Goal: Task Accomplishment & Management: Complete application form

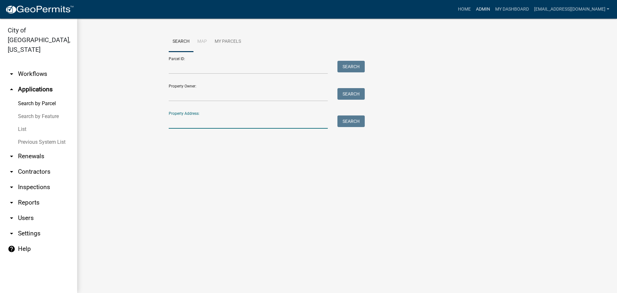
click at [493, 8] on link "Admin" at bounding box center [482, 9] width 19 height 12
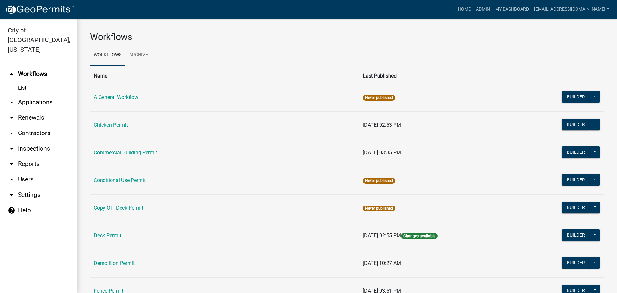
click at [123, 149] on td "Commercial Building Permit" at bounding box center [224, 153] width 269 height 28
click at [131, 155] on link "Commercial Building Permit" at bounding box center [125, 152] width 63 height 6
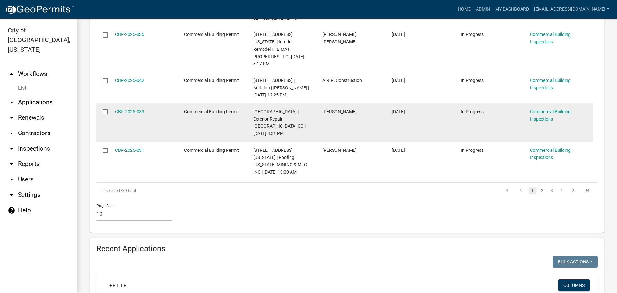
scroll to position [418, 0]
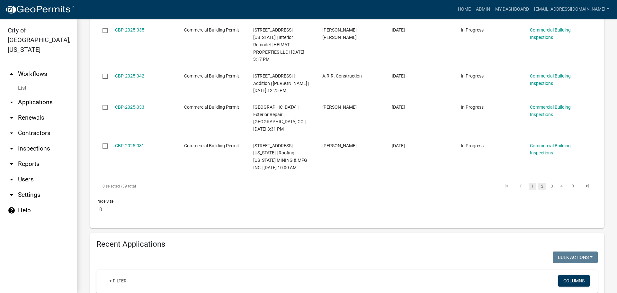
click at [538, 183] on link "2" at bounding box center [542, 186] width 8 height 7
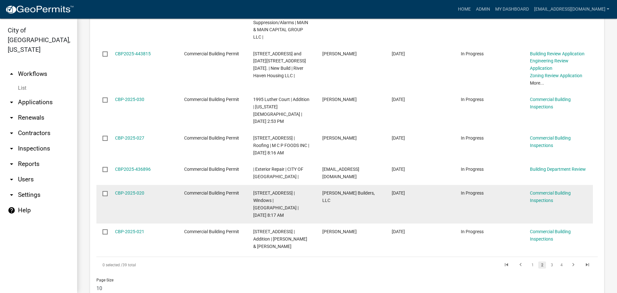
scroll to position [321, 0]
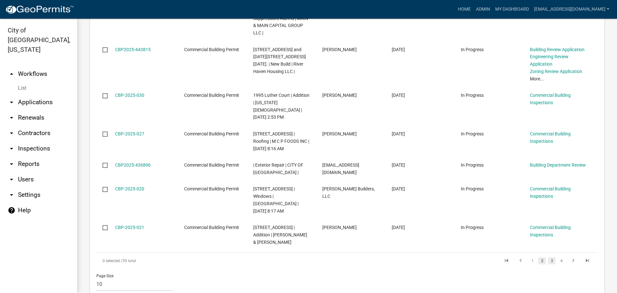
click at [548, 257] on link "3" at bounding box center [552, 260] width 8 height 7
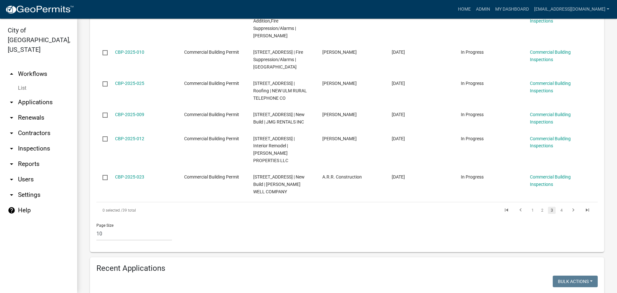
scroll to position [393, 0]
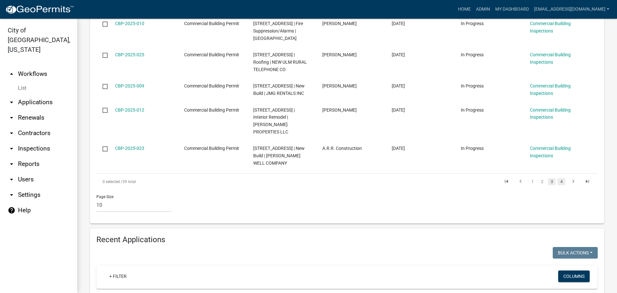
click at [557, 178] on link "4" at bounding box center [561, 181] width 8 height 7
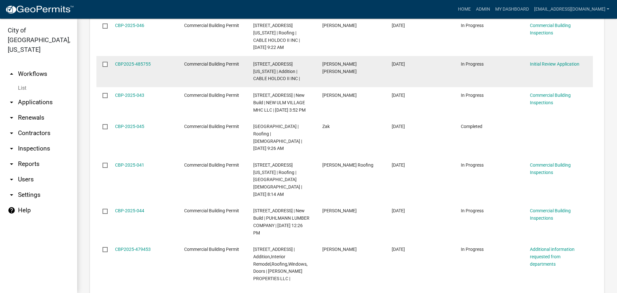
scroll to position [732, 0]
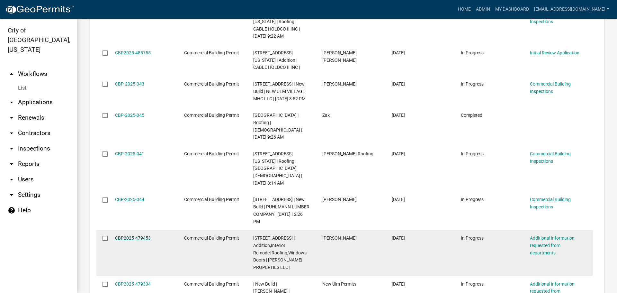
click at [134, 235] on link "CBP2025-479453" at bounding box center [133, 237] width 36 height 5
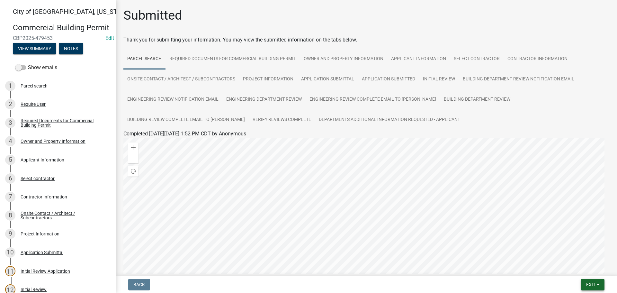
click at [590, 284] on span "Exit" at bounding box center [590, 284] width 9 height 5
click at [568, 273] on button "Save & Exit" at bounding box center [578, 267] width 51 height 15
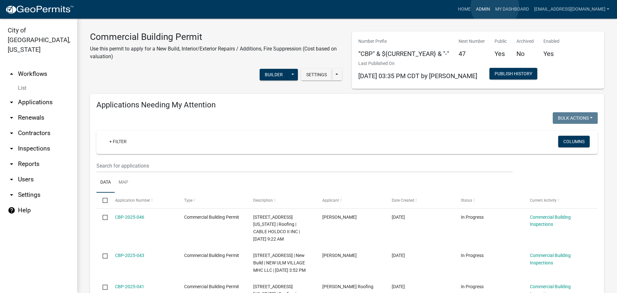
click at [493, 6] on link "Admin" at bounding box center [482, 9] width 19 height 12
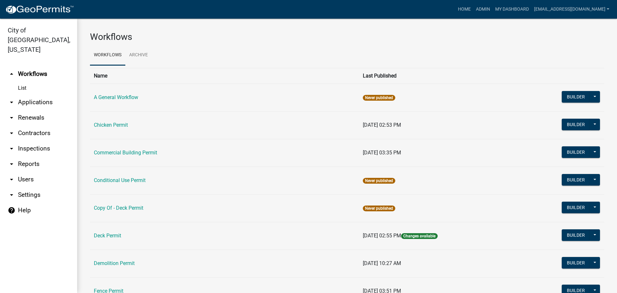
click at [35, 94] on link "arrow_drop_down Applications" at bounding box center [38, 101] width 77 height 15
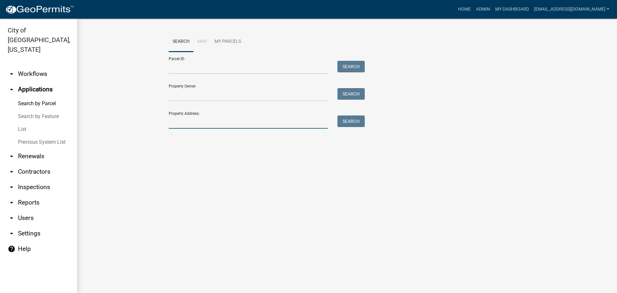
click at [181, 123] on input "Property Address:" at bounding box center [248, 121] width 159 height 13
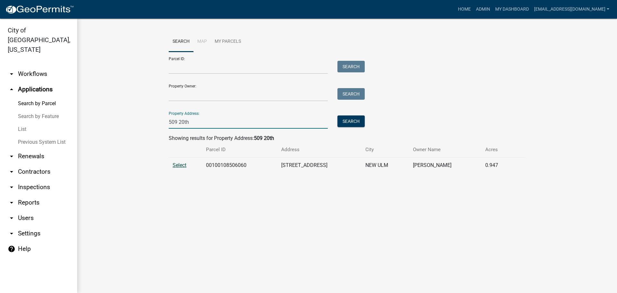
type input "509 20th"
click at [184, 165] on span "Select" at bounding box center [180, 165] width 14 height 6
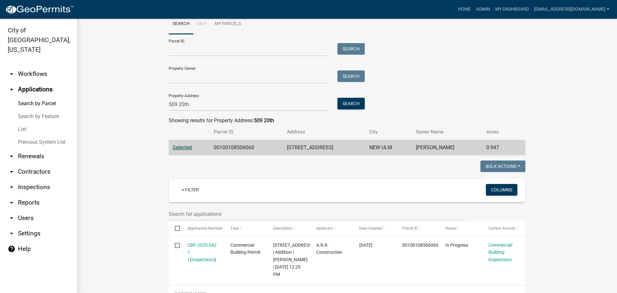
scroll to position [32, 0]
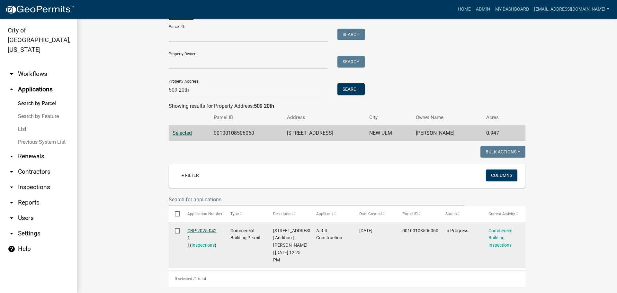
click at [195, 230] on link "CBP-2025-042 1 1" at bounding box center [201, 238] width 29 height 20
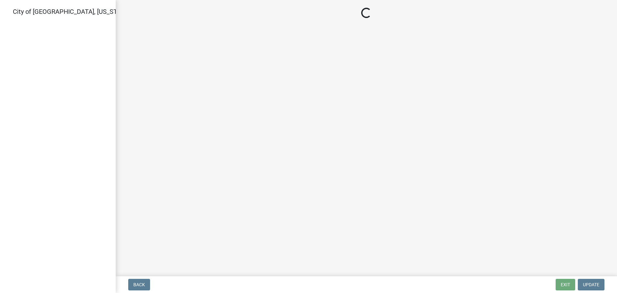
select select "805d55ac-e238-4e04-8f8e-acc067f36c3e"
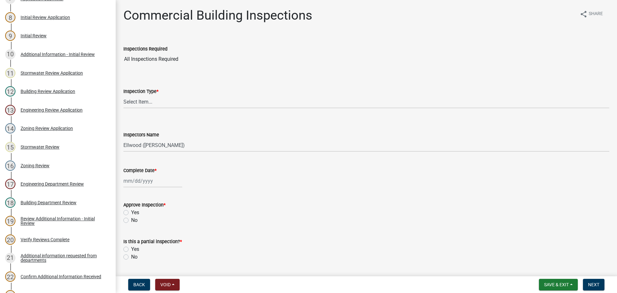
scroll to position [161, 0]
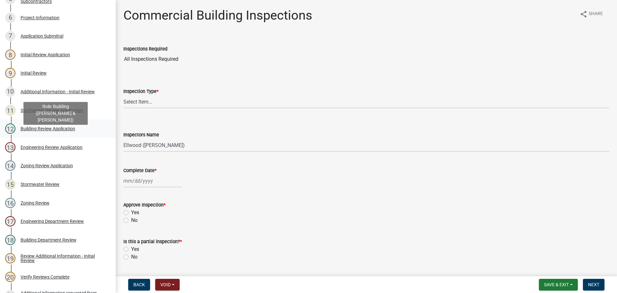
click at [54, 131] on div "Building Review Application" at bounding box center [48, 128] width 55 height 4
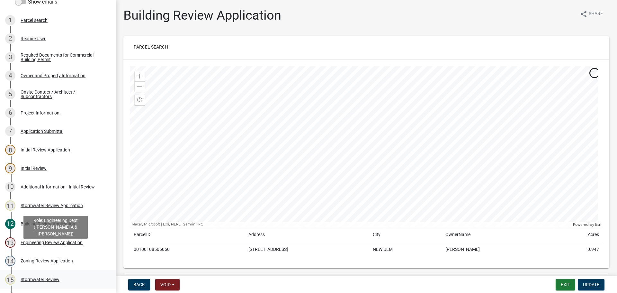
scroll to position [64, 0]
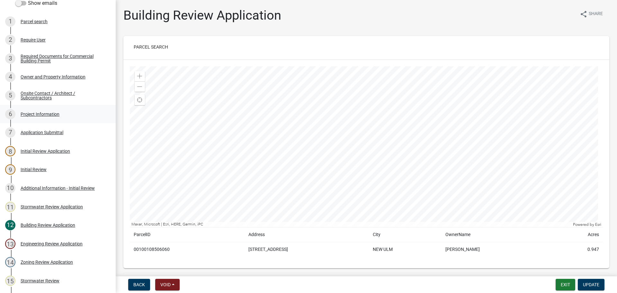
click at [39, 116] on div "Project Information" at bounding box center [40, 114] width 39 height 4
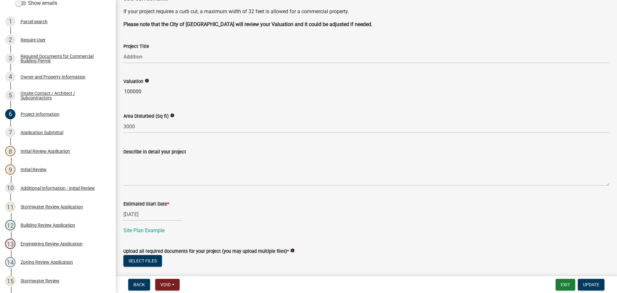
scroll to position [281, 0]
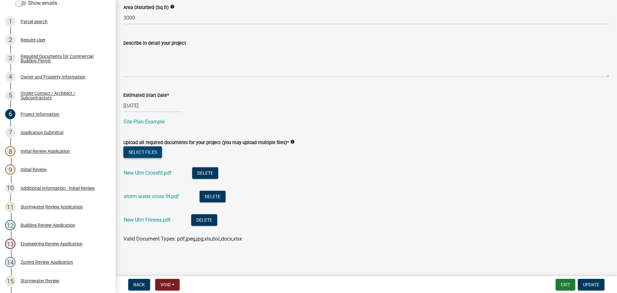
click at [151, 152] on button "Select files" at bounding box center [142, 152] width 39 height 12
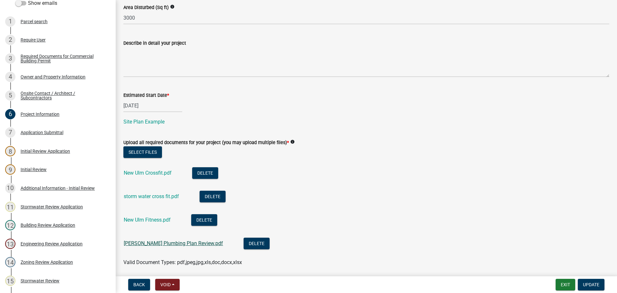
click at [174, 241] on link "[PERSON_NAME] Plumbing Plan Review.pdf" at bounding box center [173, 243] width 99 height 6
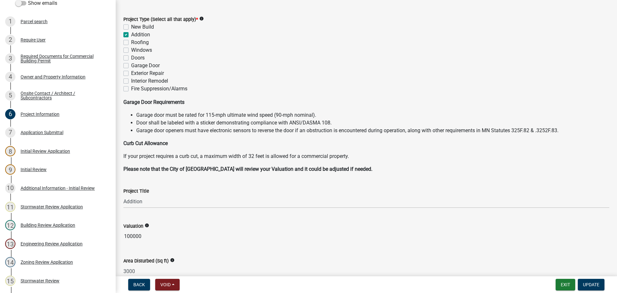
scroll to position [0, 0]
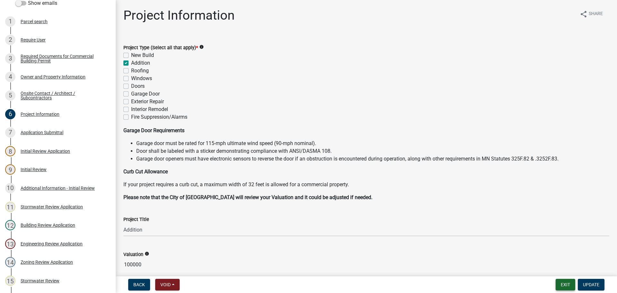
click at [560, 279] on nav "Back Void Withdraw Lock Expire Void Exit Update" at bounding box center [366, 284] width 501 height 17
click at [561, 287] on button "Exit" at bounding box center [566, 285] width 20 height 12
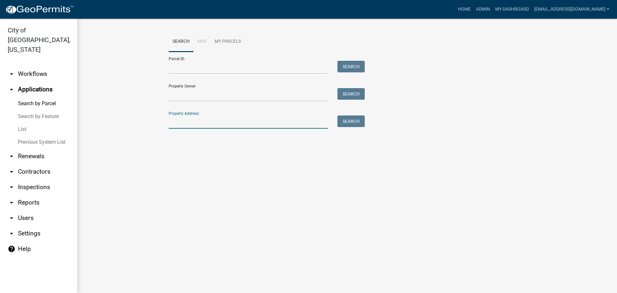
click at [179, 126] on input "Property Address:" at bounding box center [248, 121] width 159 height 13
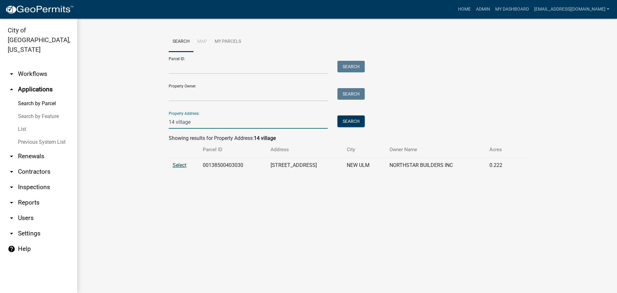
type input "14 village"
click at [182, 165] on span "Select" at bounding box center [180, 165] width 14 height 6
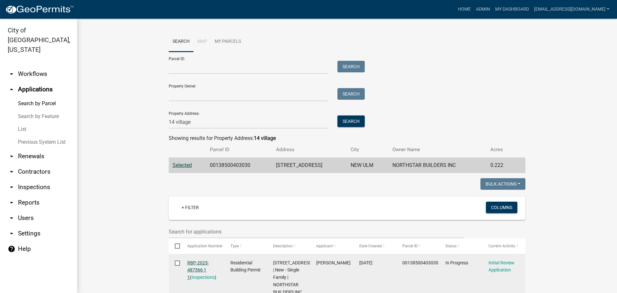
click at [191, 262] on link "RBP-2025-487566 1 1" at bounding box center [198, 270] width 22 height 20
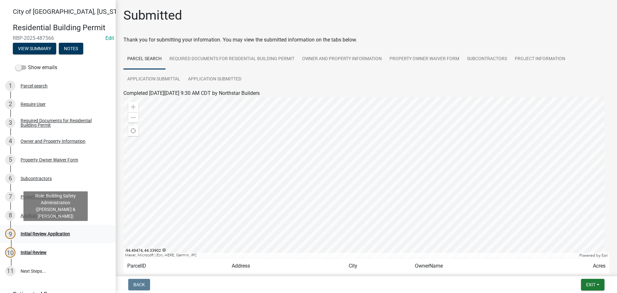
click at [47, 232] on div "Initial Review Application" at bounding box center [45, 233] width 49 height 4
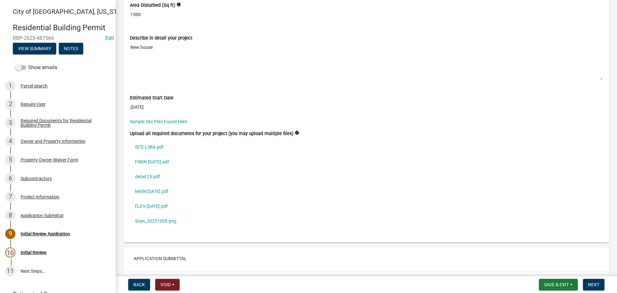
scroll to position [1799, 0]
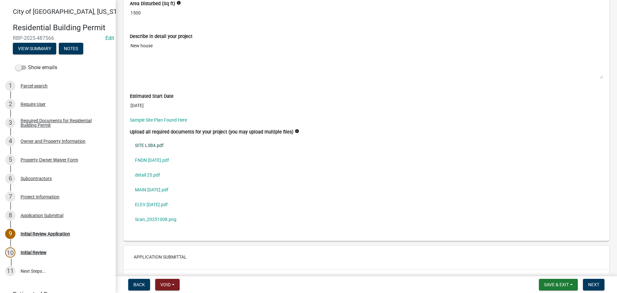
click at [159, 144] on link "SITE L3B4.pdf" at bounding box center [366, 145] width 473 height 15
click at [157, 218] on link "Scan_20251008.png" at bounding box center [366, 219] width 473 height 15
click at [590, 283] on span "Next" at bounding box center [593, 284] width 11 height 5
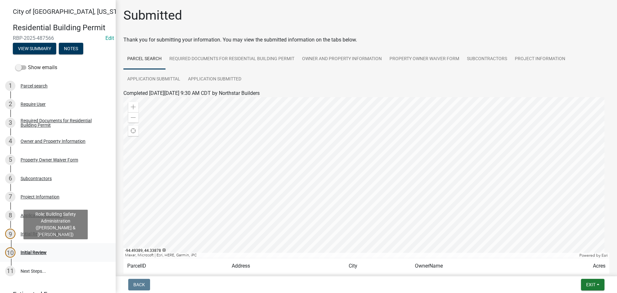
click at [35, 248] on div "10 Initial Review" at bounding box center [55, 252] width 100 height 10
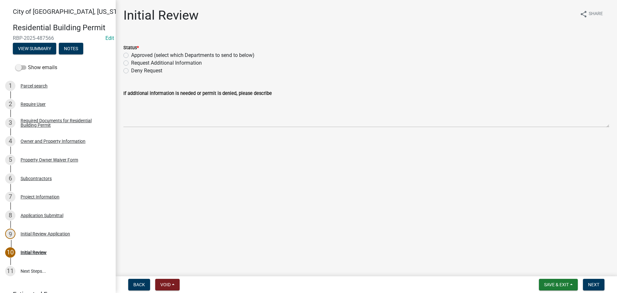
click at [131, 56] on label "Approved (select which Departments to send to below)" at bounding box center [192, 55] width 123 height 8
click at [131, 56] on input "Approved (select which Departments to send to below)" at bounding box center [133, 53] width 4 height 4
radio input "true"
click at [131, 151] on label "Building" at bounding box center [140, 152] width 19 height 8
click at [131, 151] on input "Building" at bounding box center [133, 150] width 4 height 4
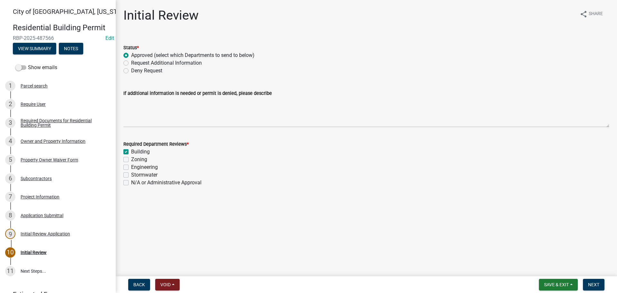
checkbox input "true"
checkbox input "false"
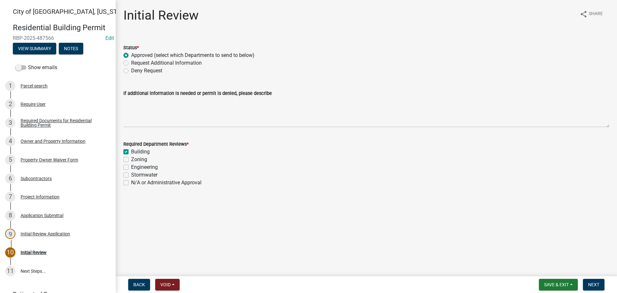
click at [131, 157] on label "Zoning" at bounding box center [139, 160] width 16 height 8
click at [131, 157] on input "Zoning" at bounding box center [133, 158] width 4 height 4
checkbox input "true"
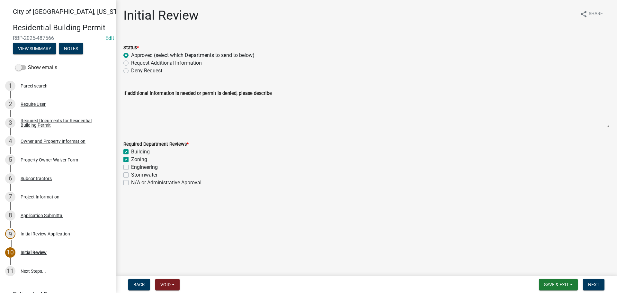
checkbox input "false"
click at [131, 173] on label "Stormwater" at bounding box center [144, 175] width 26 height 8
click at [131, 173] on input "Stormwater" at bounding box center [133, 173] width 4 height 4
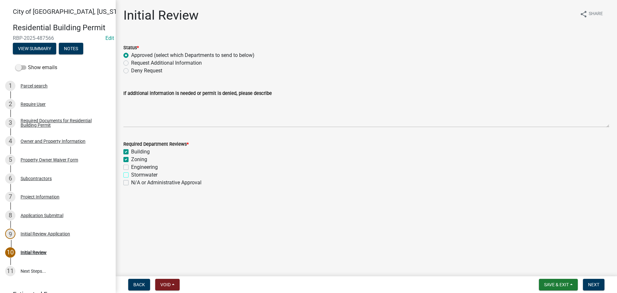
checkbox input "true"
checkbox input "false"
checkbox input "true"
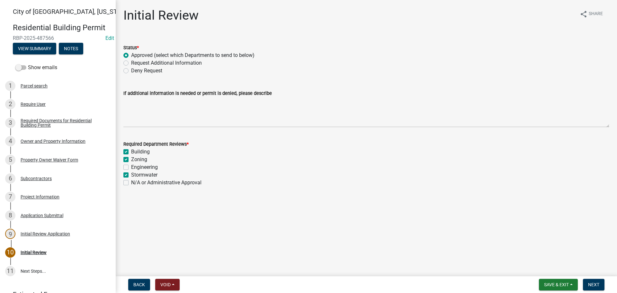
checkbox input "false"
click at [131, 167] on label "Engineering" at bounding box center [144, 167] width 27 height 8
click at [131, 167] on input "Engineering" at bounding box center [133, 165] width 4 height 4
checkbox input "true"
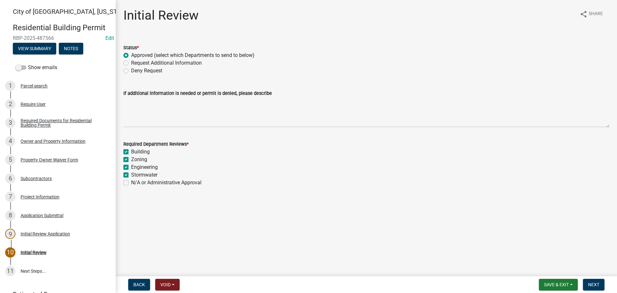
checkbox input "true"
checkbox input "false"
drag, startPoint x: 592, startPoint y: 284, endPoint x: 569, endPoint y: 291, distance: 23.9
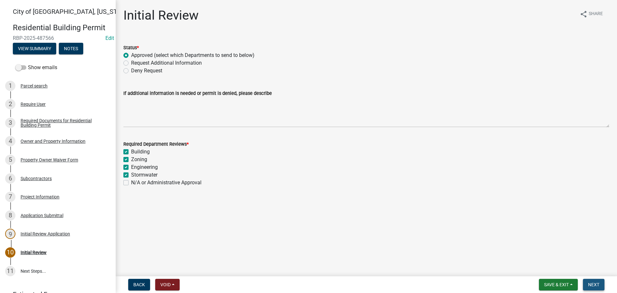
click at [592, 284] on span "Next" at bounding box center [593, 284] width 11 height 5
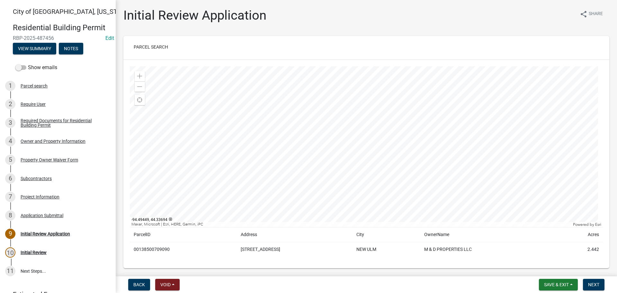
scroll to position [1767, 0]
